Goal: Transaction & Acquisition: Purchase product/service

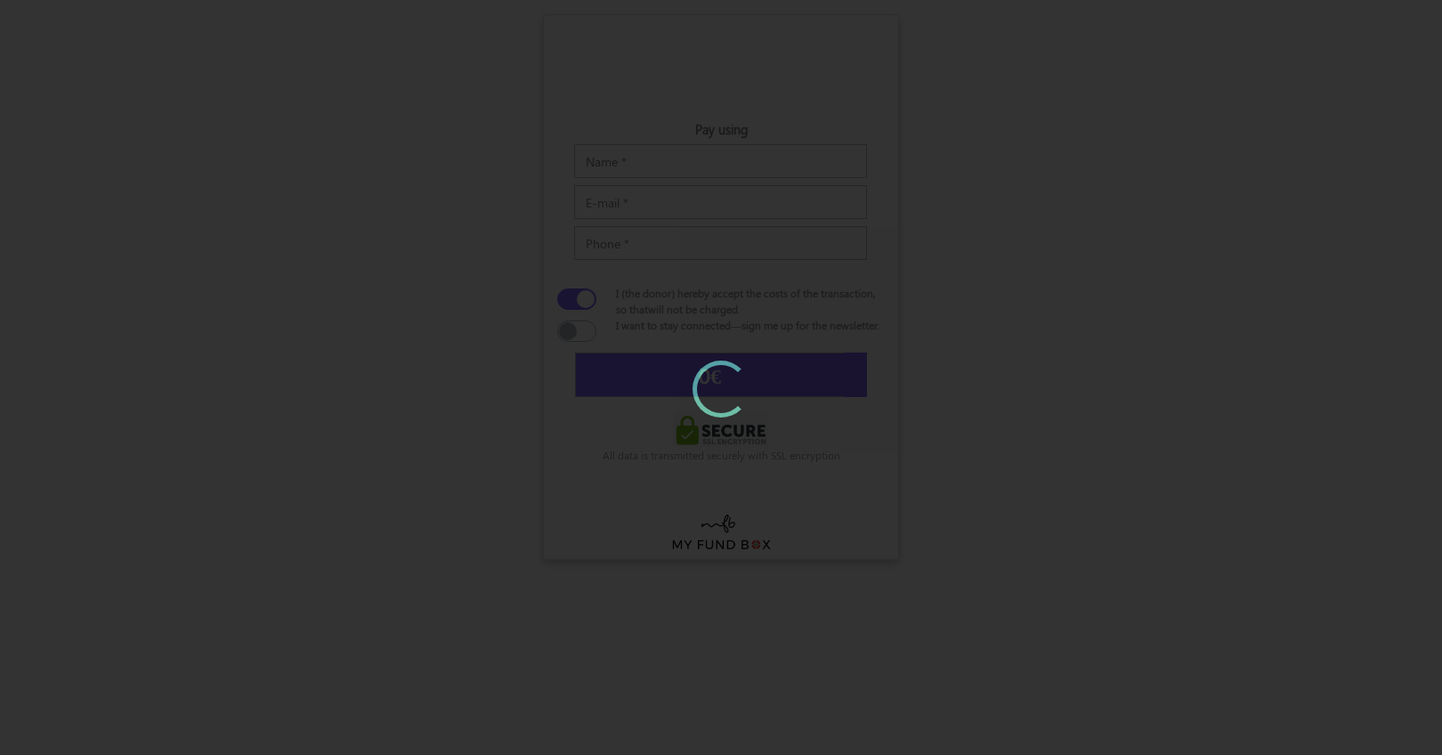
type input "30"
type input "[DATE]"
type input "€31.40"
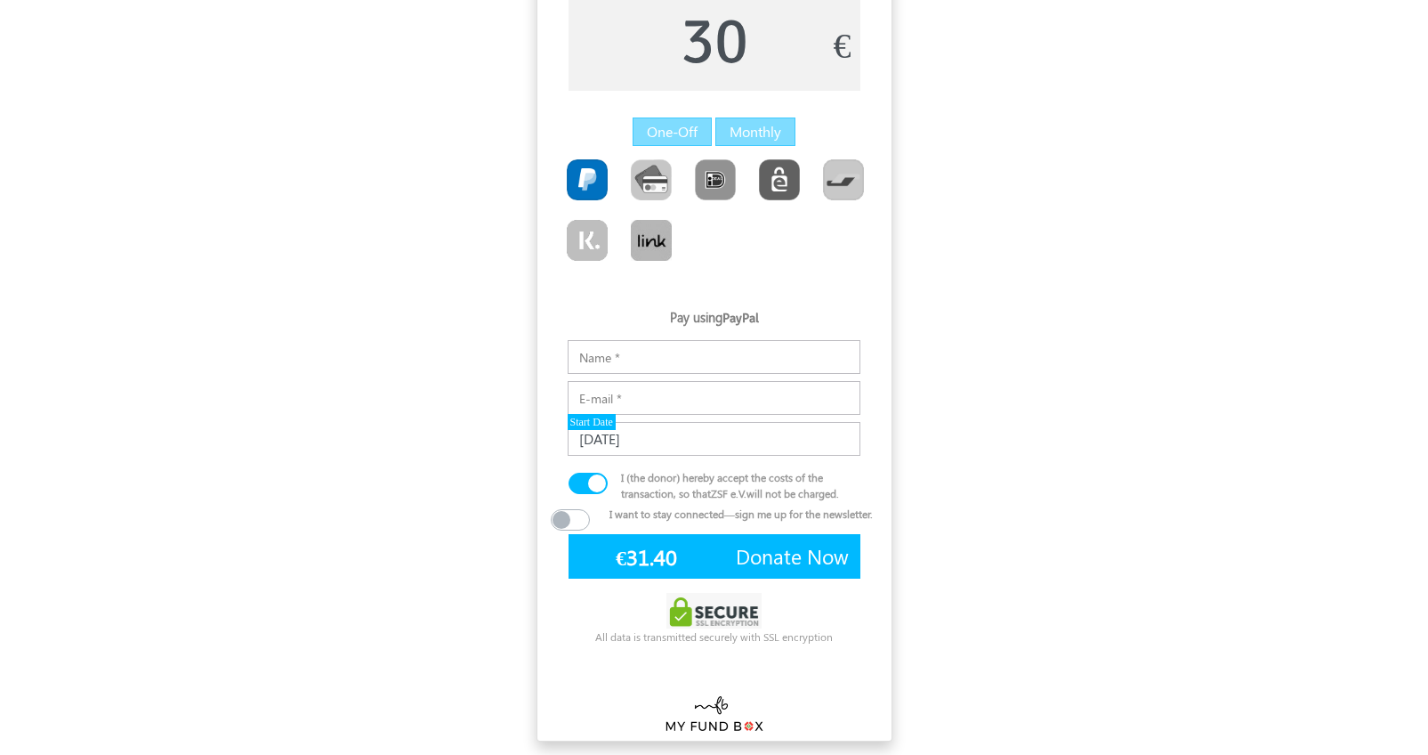
scroll to position [128, 0]
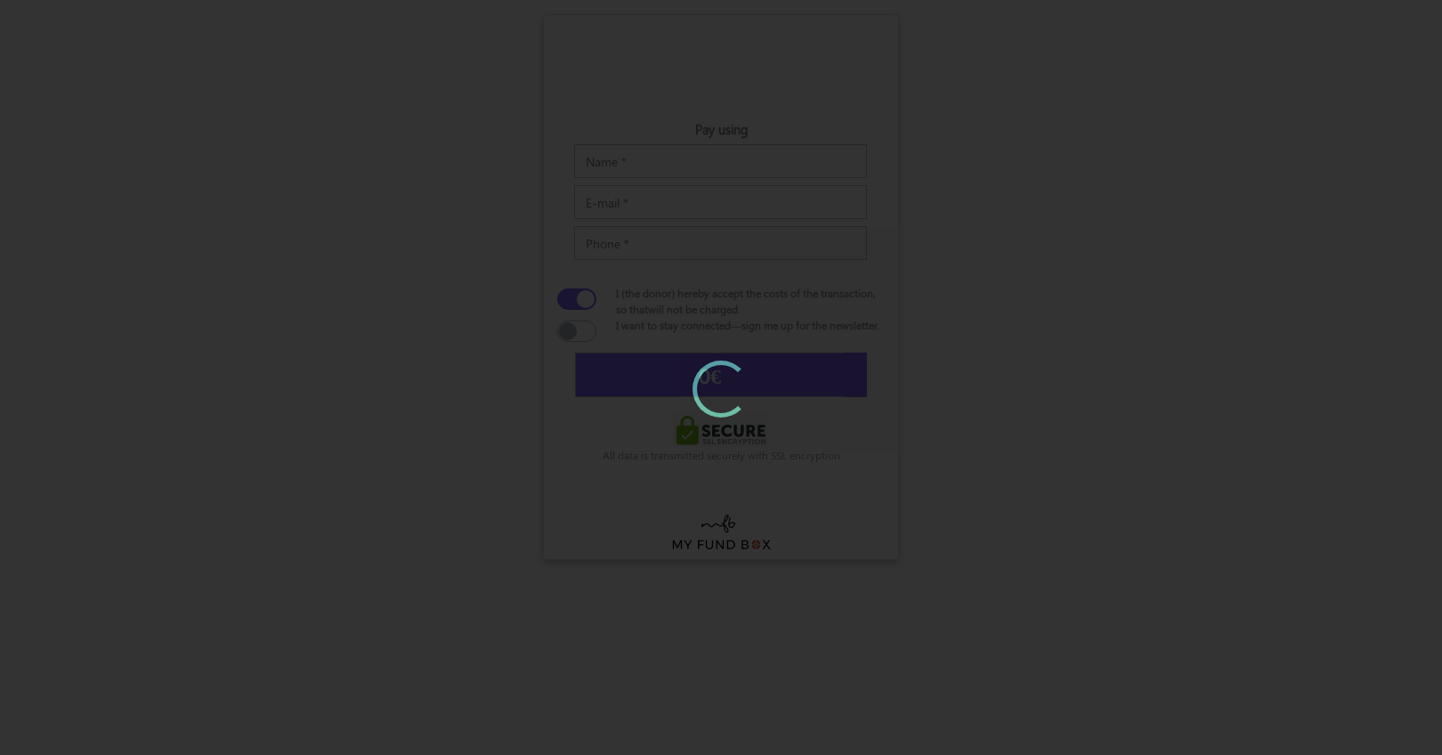
type input "40"
type input "€41.75"
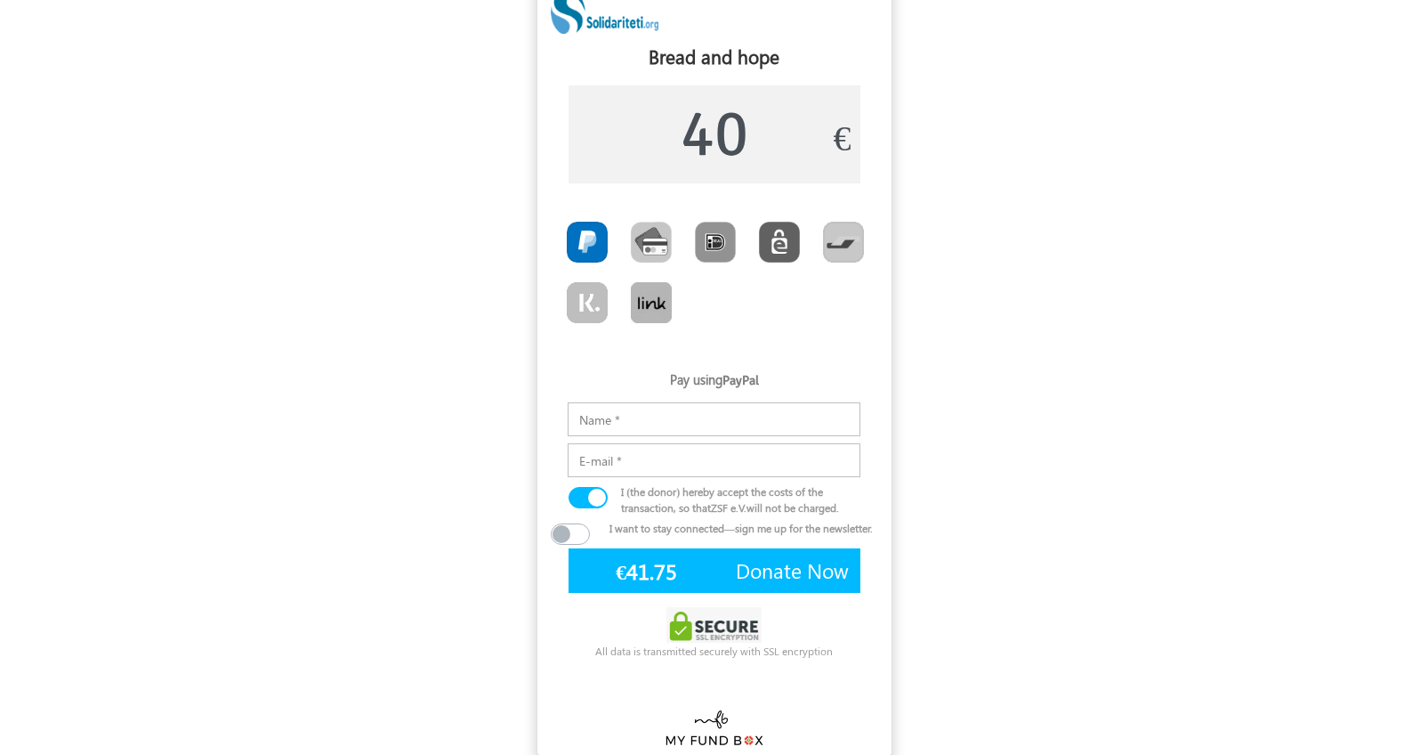
scroll to position [50, 0]
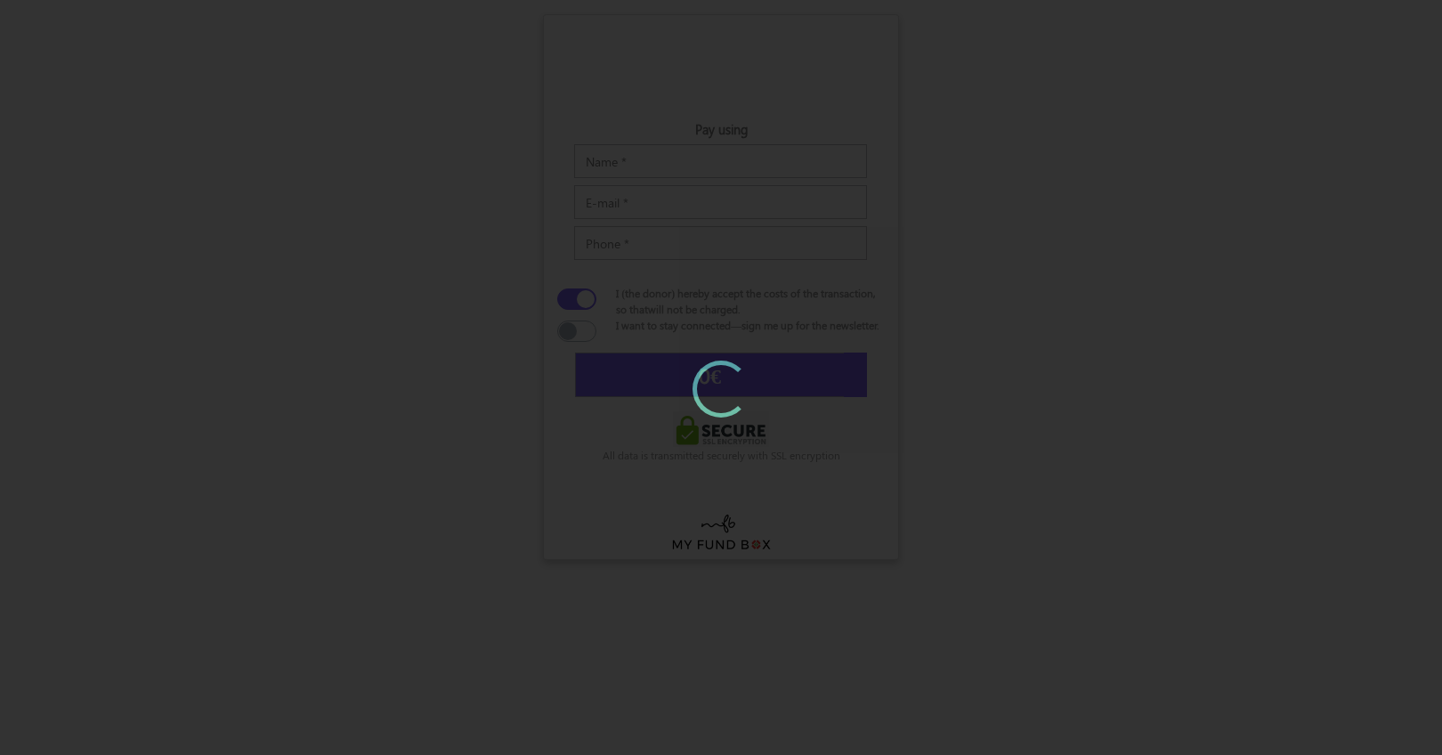
type input "10"
type input "€10.60"
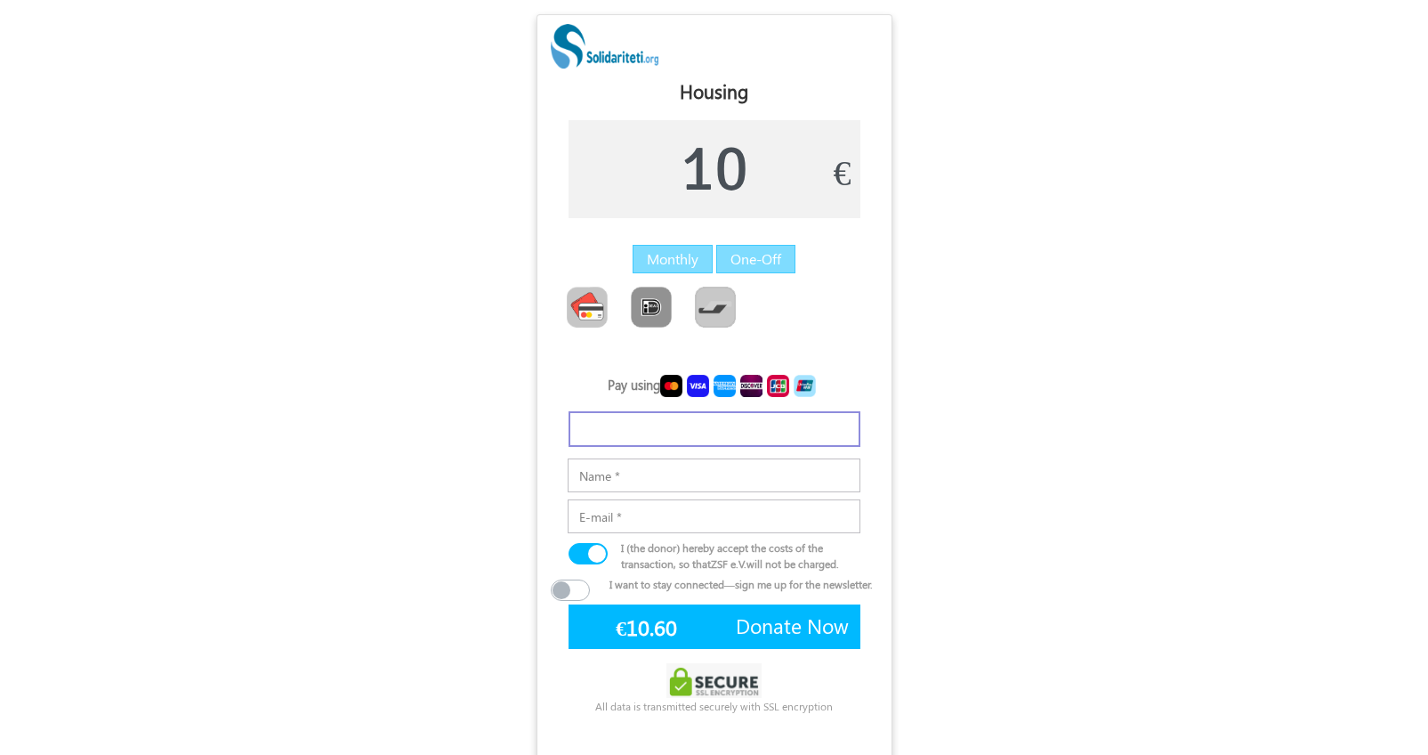
scroll to position [71, 0]
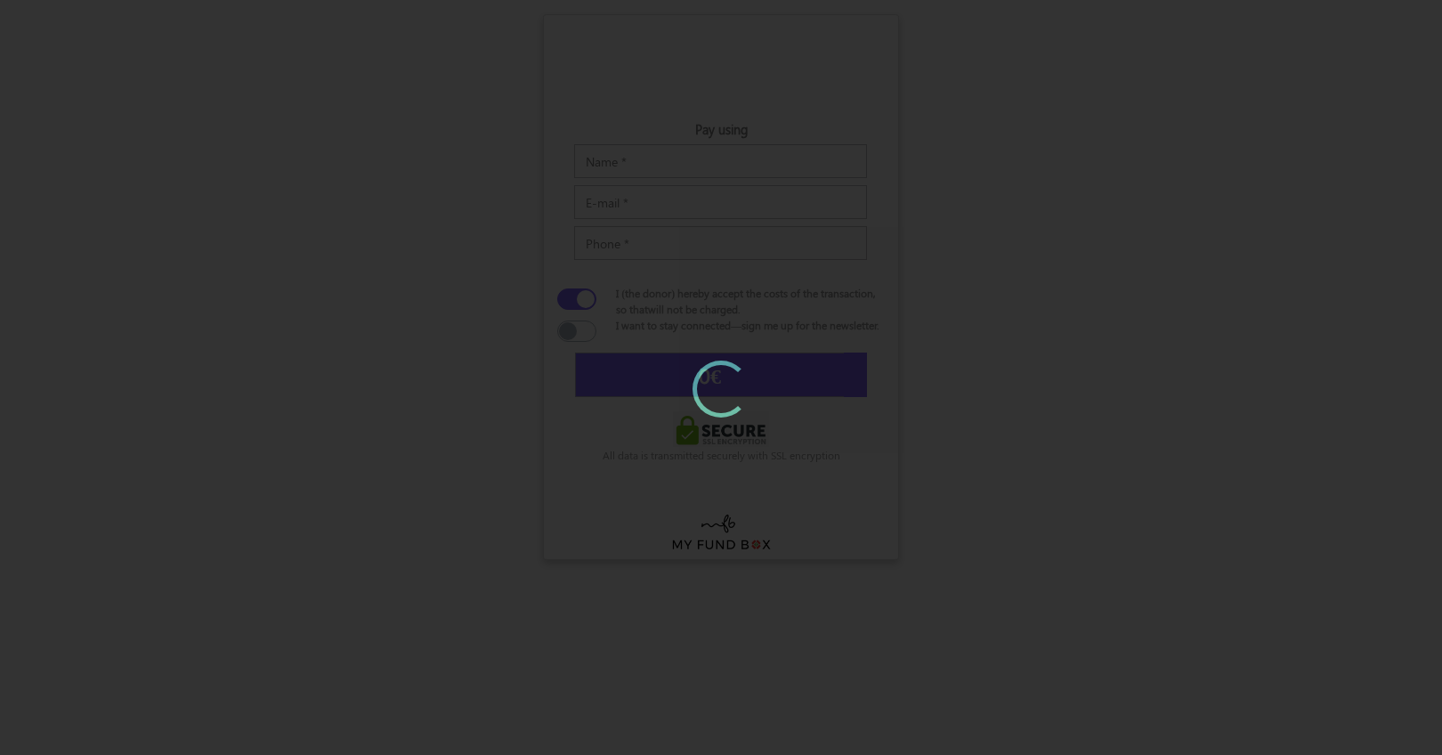
type input "5"
type input "[DATE]"
type input "€5.52"
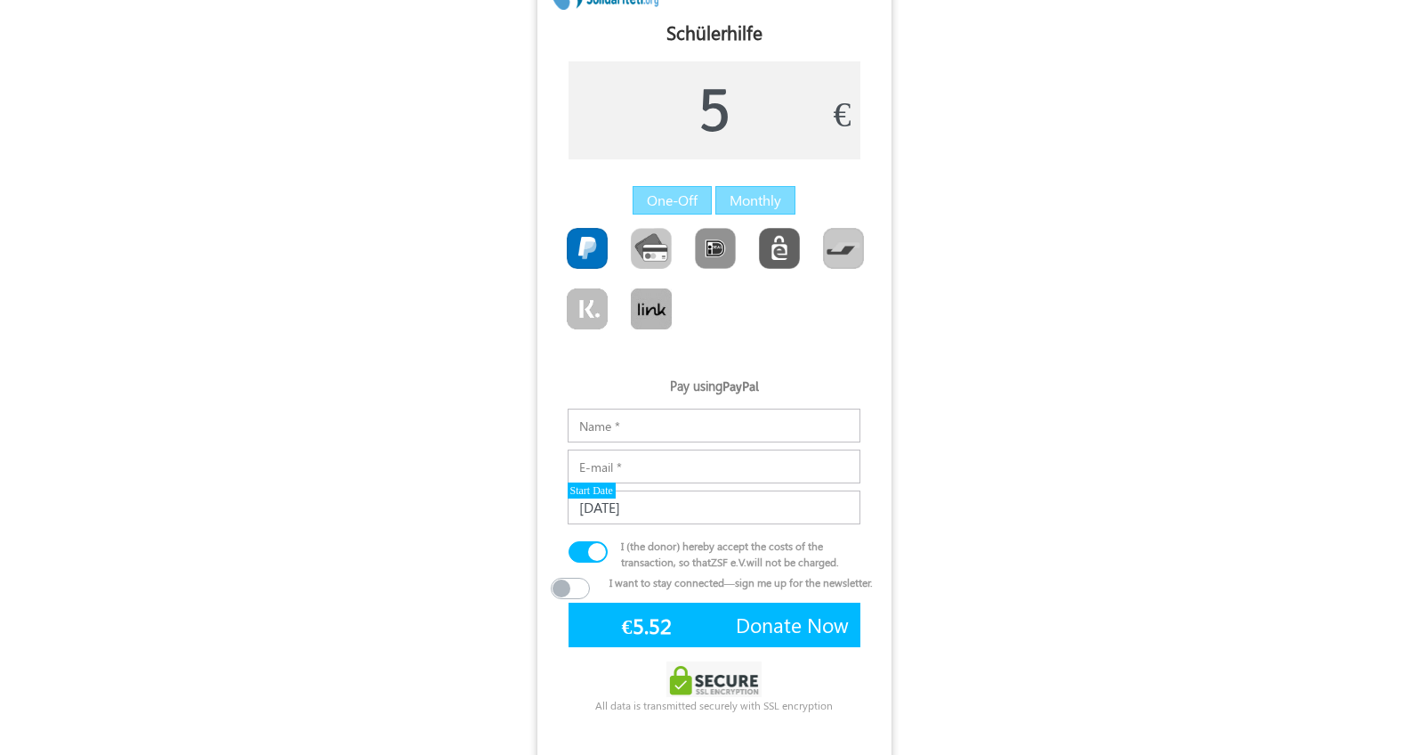
scroll to position [128, 0]
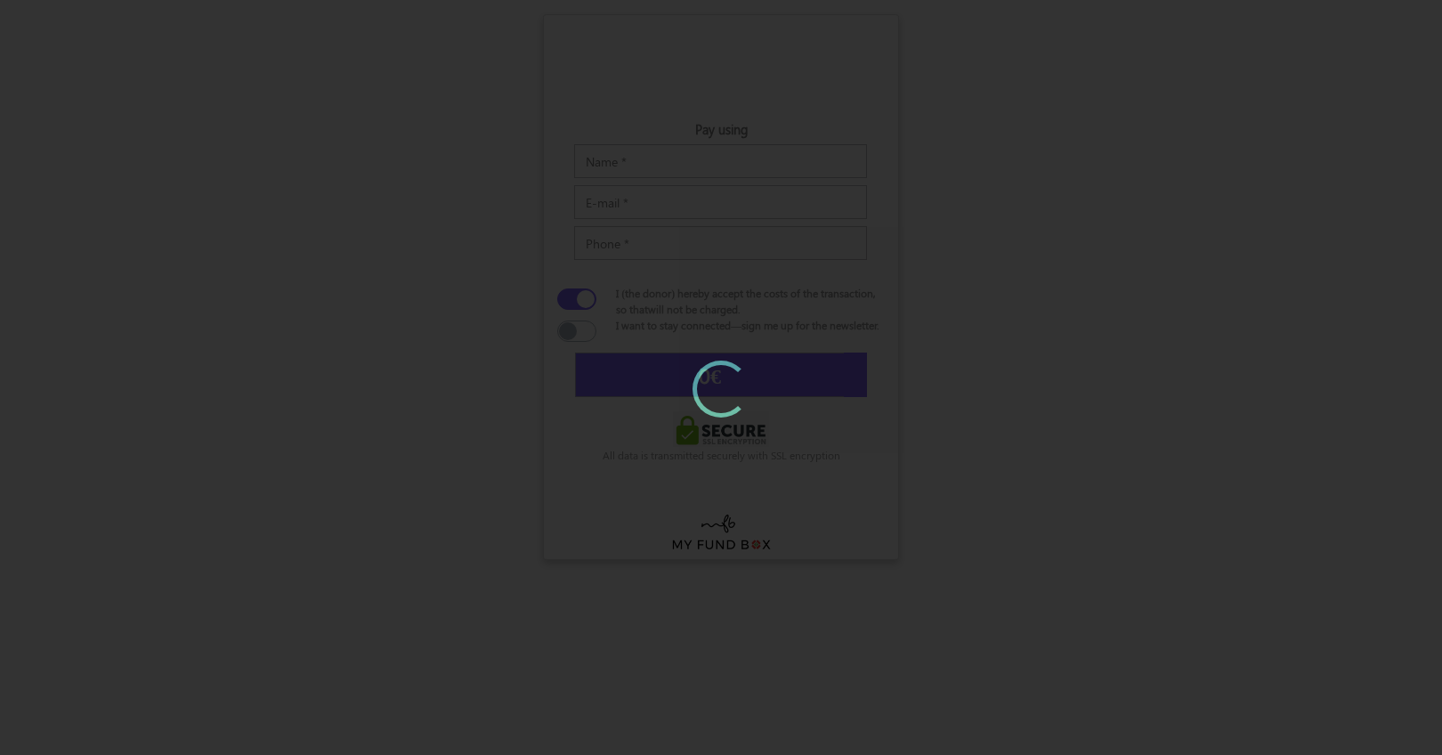
type input "50"
type input "€52.10"
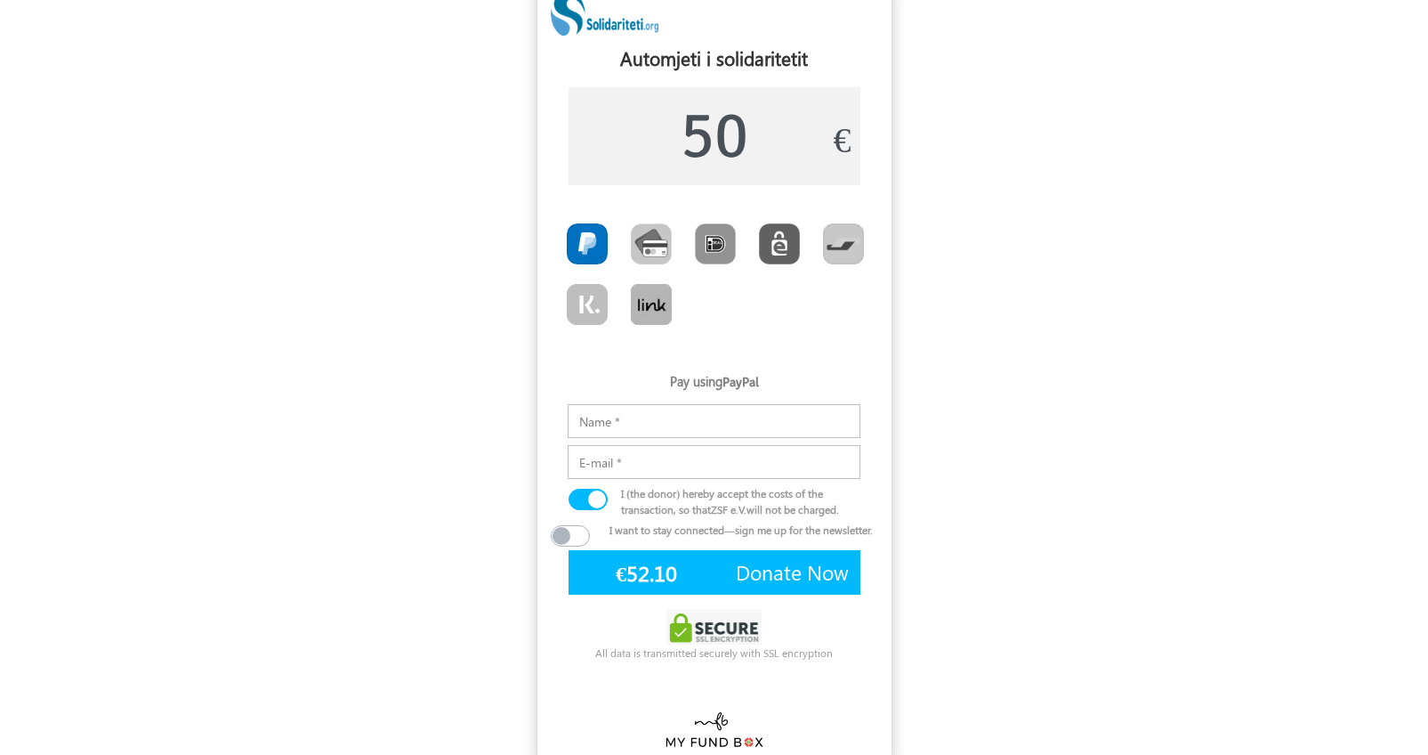
scroll to position [50, 0]
